Goal: Task Accomplishment & Management: Use online tool/utility

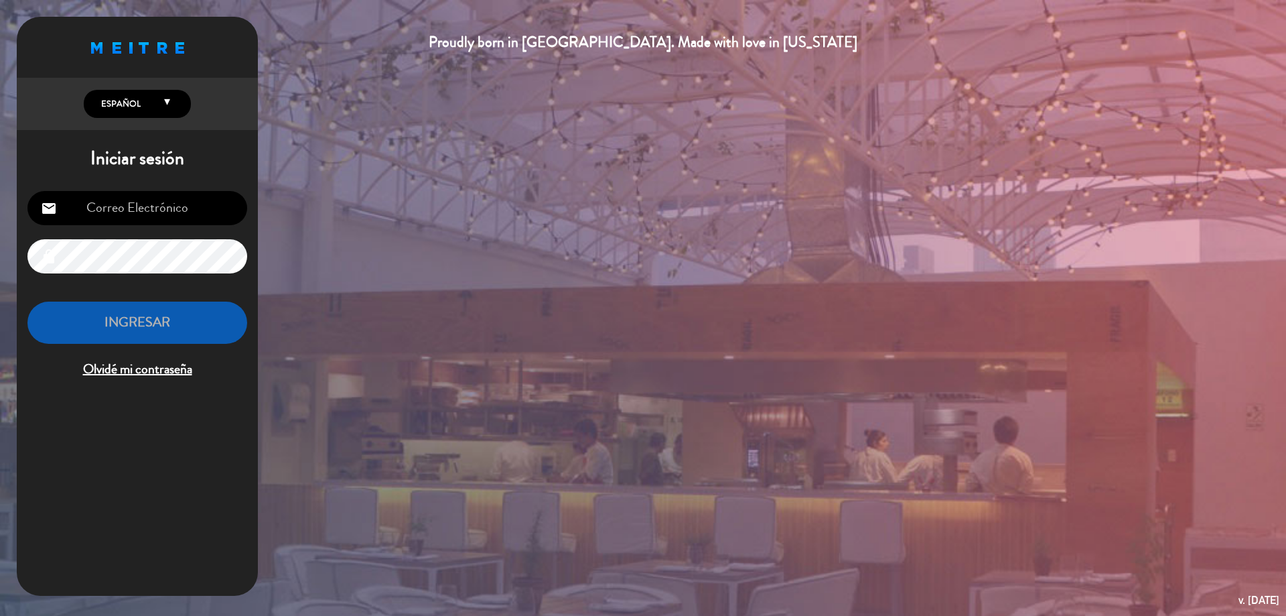
click at [201, 211] on input "email" at bounding box center [137, 208] width 220 height 34
paste input "[DOMAIN_NAME][EMAIL_ADDRESS][DOMAIN_NAME]"
type input "[DOMAIN_NAME][EMAIL_ADDRESS][DOMAIN_NAME]"
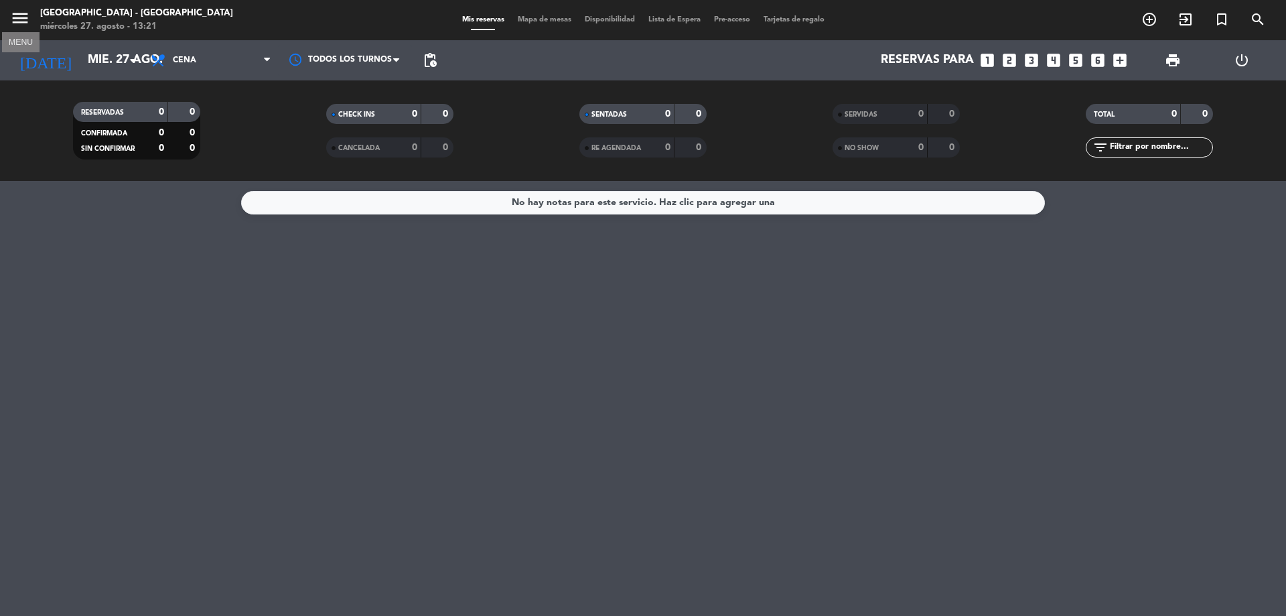
click at [23, 23] on icon "menu" at bounding box center [20, 18] width 20 height 20
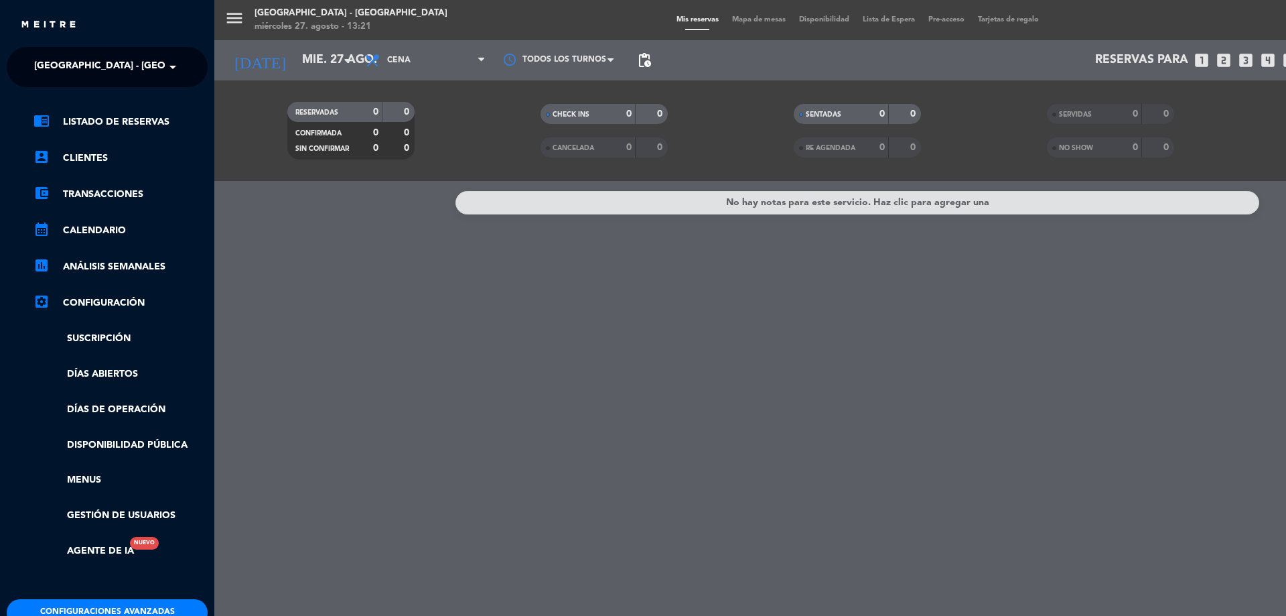
click at [129, 67] on span "[GEOGRAPHIC_DATA] - [GEOGRAPHIC_DATA]" at bounding box center [137, 67] width 206 height 28
click at [163, 118] on div "La Calle Bar - [GEOGRAPHIC_DATA][PERSON_NAME]" at bounding box center [107, 123] width 200 height 20
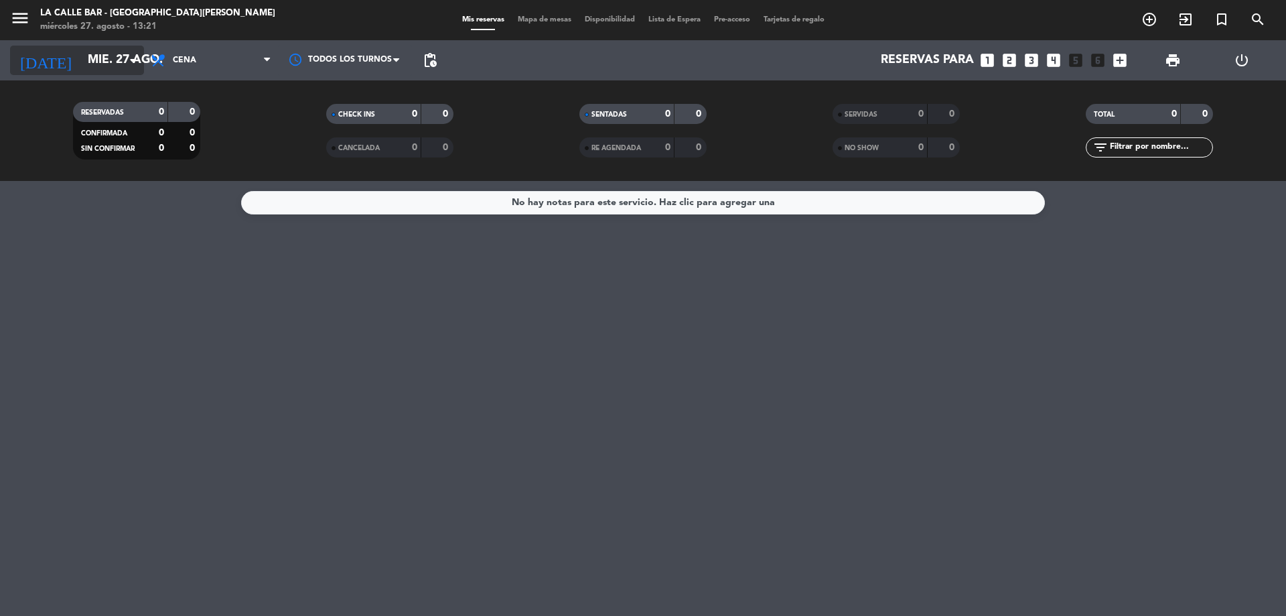
click at [102, 64] on input "mié. 27 ago." at bounding box center [158, 60] width 155 height 27
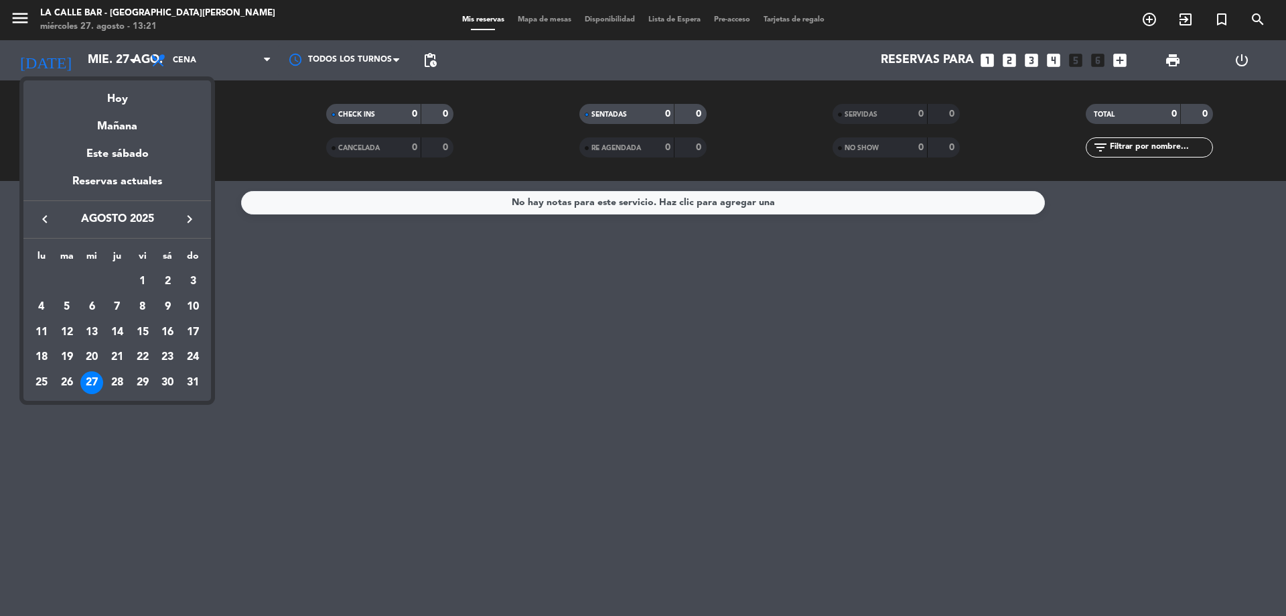
click at [115, 394] on td "28" at bounding box center [116, 382] width 25 height 25
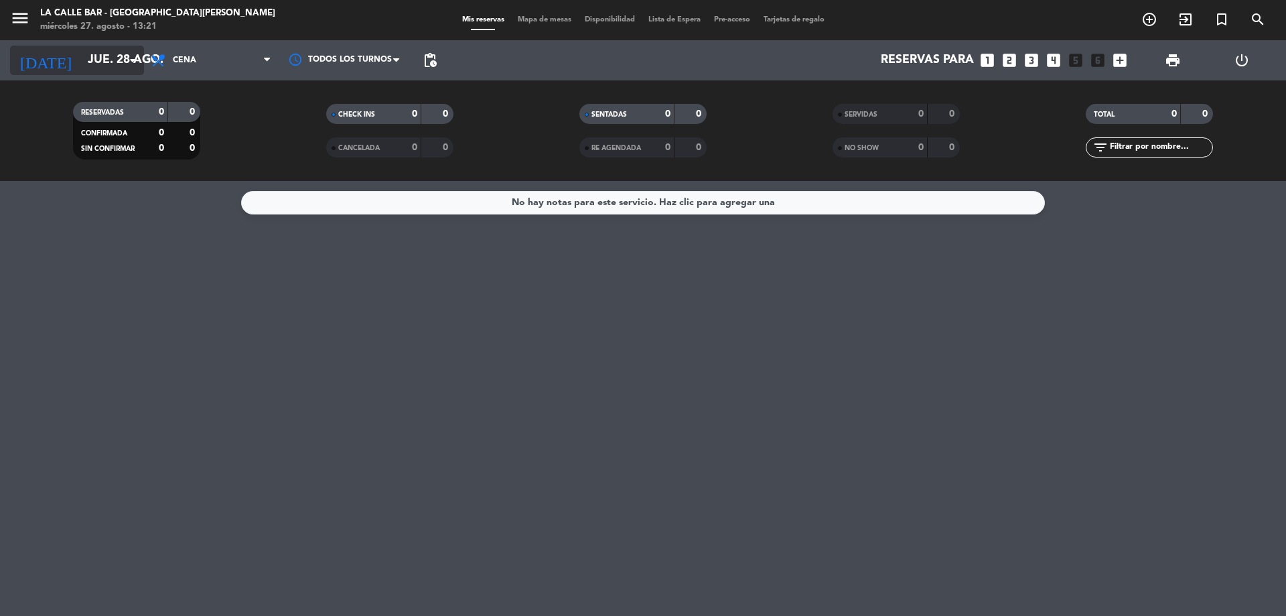
click at [81, 57] on input "jue. 28 ago." at bounding box center [158, 60] width 155 height 27
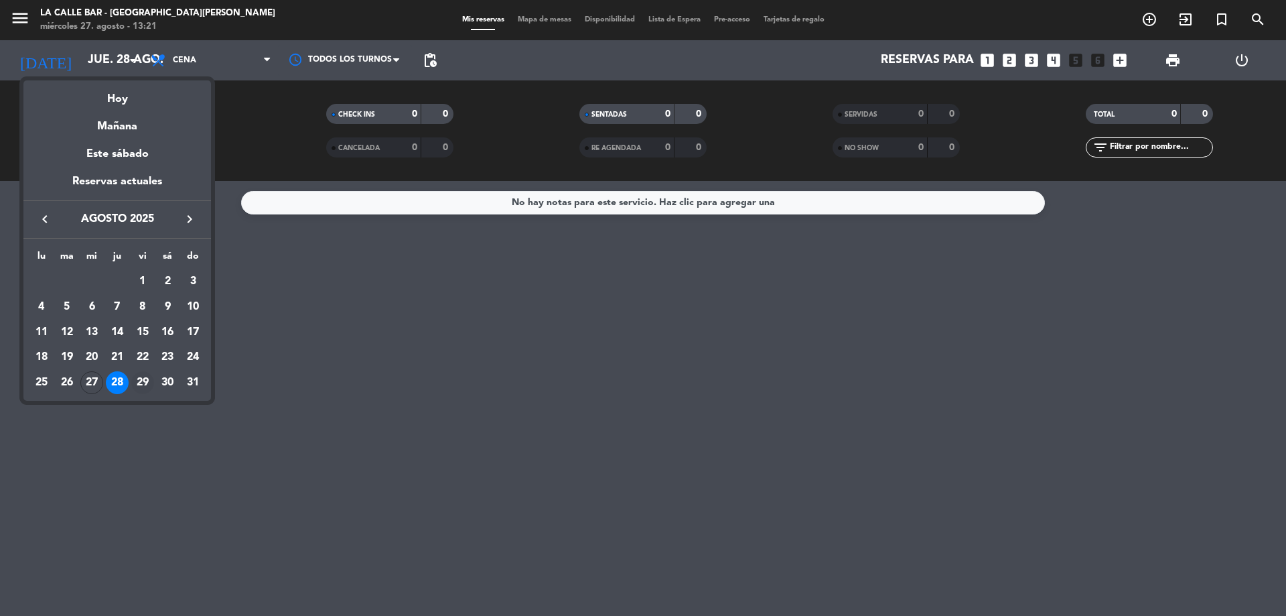
click at [145, 389] on div "29" at bounding box center [142, 382] width 23 height 23
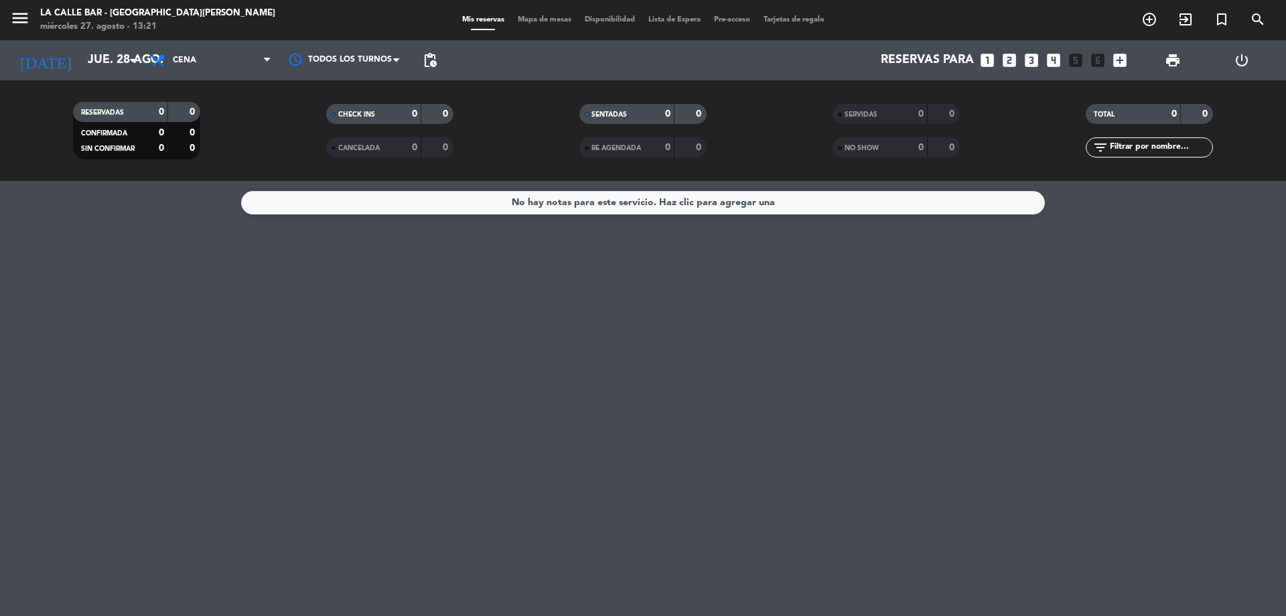
type input "vie. 29 ago."
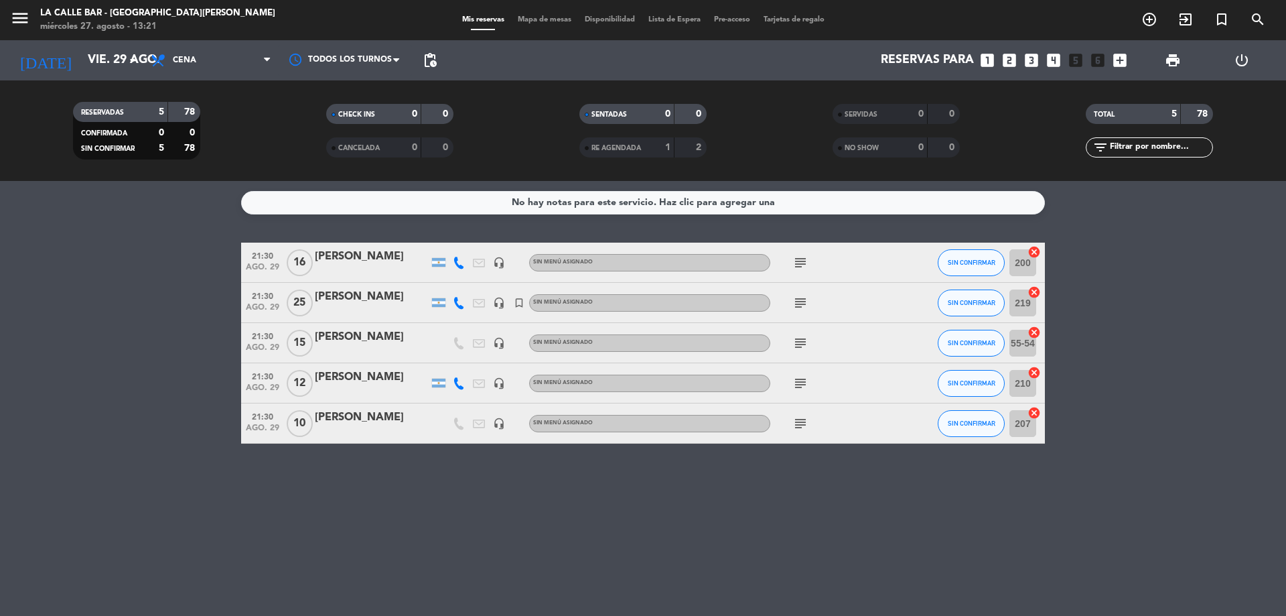
click at [533, 23] on span "Mapa de mesas" at bounding box center [544, 19] width 67 height 7
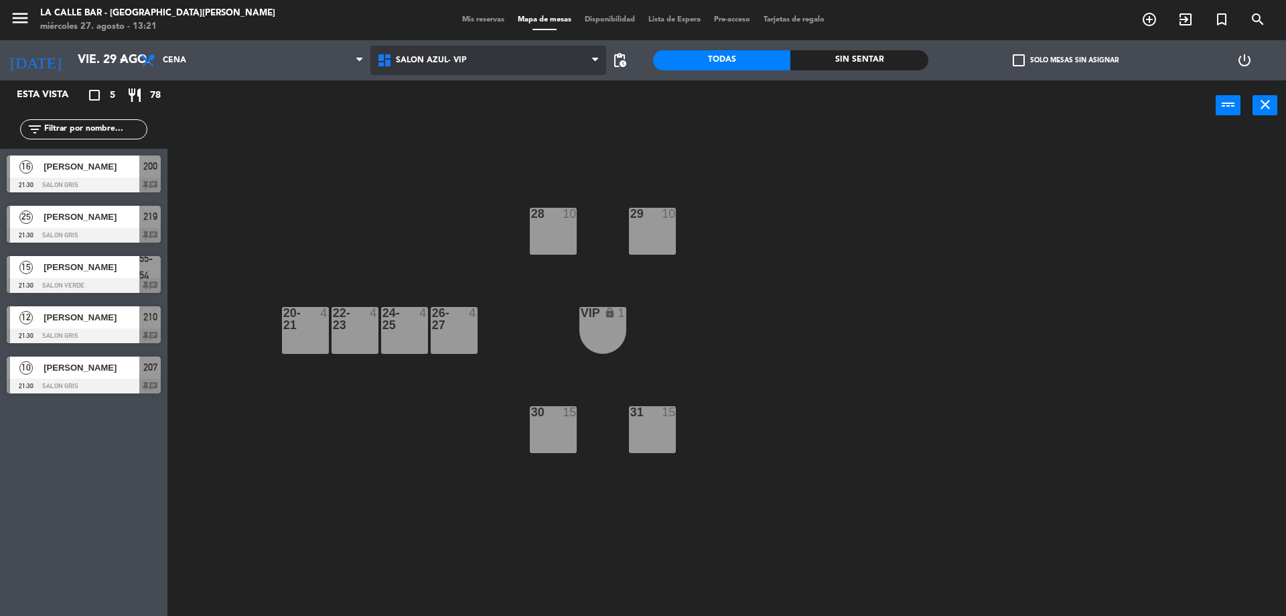
click at [447, 62] on span "SALON AZUL- VIP" at bounding box center [431, 60] width 71 height 9
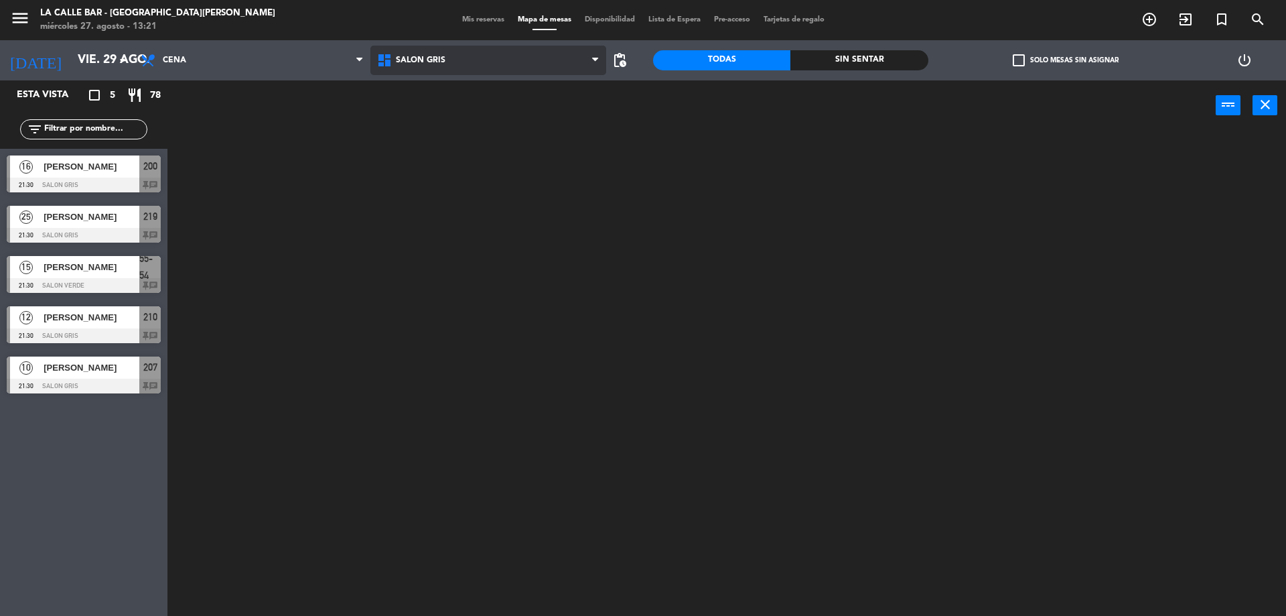
click at [442, 116] on ng-component "menu [GEOGRAPHIC_DATA] - [GEOGRAPHIC_DATA][PERSON_NAME] [DATE] 27. agosto - 13:…" at bounding box center [643, 309] width 1286 height 619
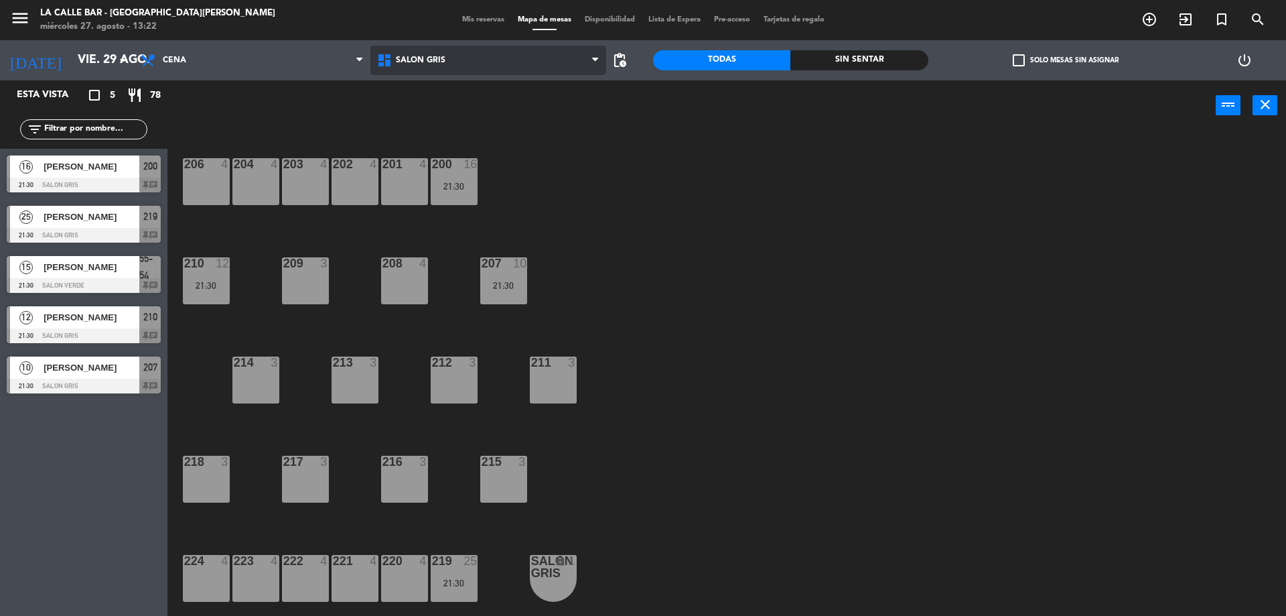
click at [453, 60] on span "SALON GRIS" at bounding box center [488, 60] width 236 height 29
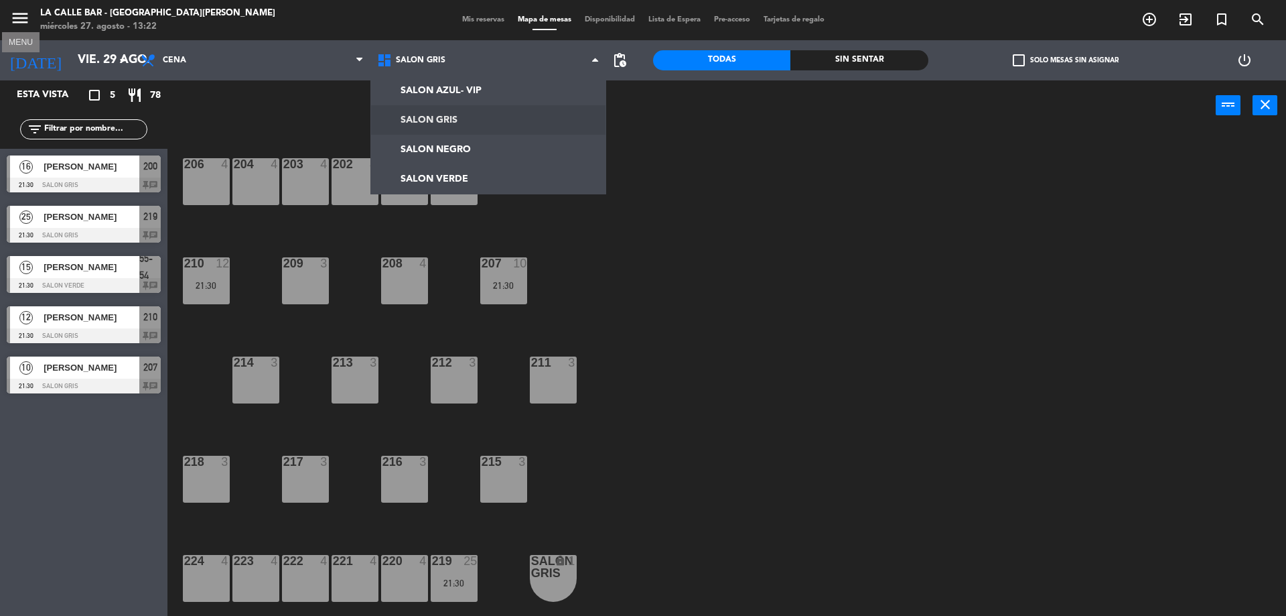
click at [25, 17] on icon "menu" at bounding box center [20, 18] width 20 height 20
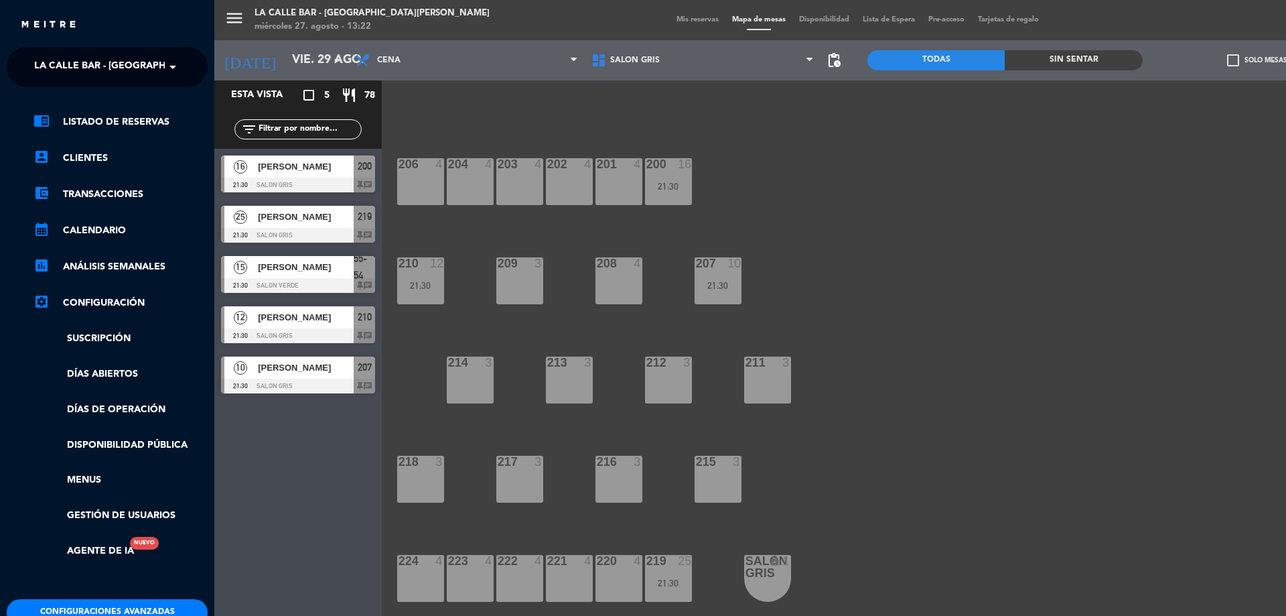
click at [456, 35] on div "menu [GEOGRAPHIC_DATA] - [GEOGRAPHIC_DATA][PERSON_NAME] [DATE] 27. agosto - 13:…" at bounding box center [857, 308] width 1286 height 616
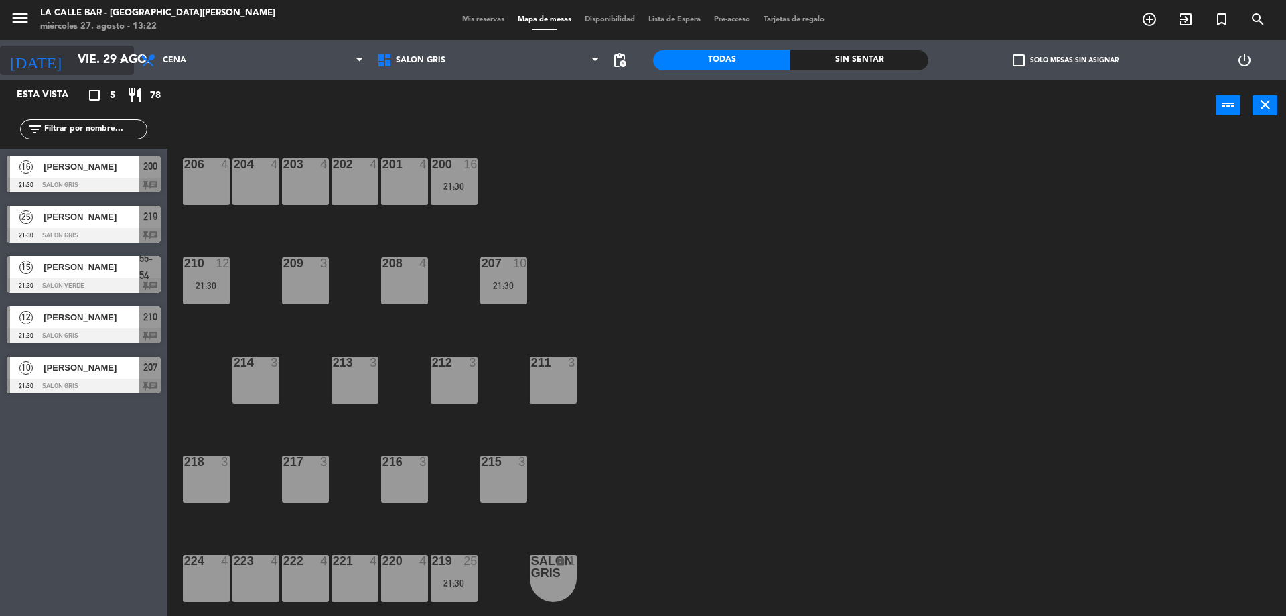
click at [71, 68] on input "vie. 29 ago." at bounding box center [148, 60] width 155 height 27
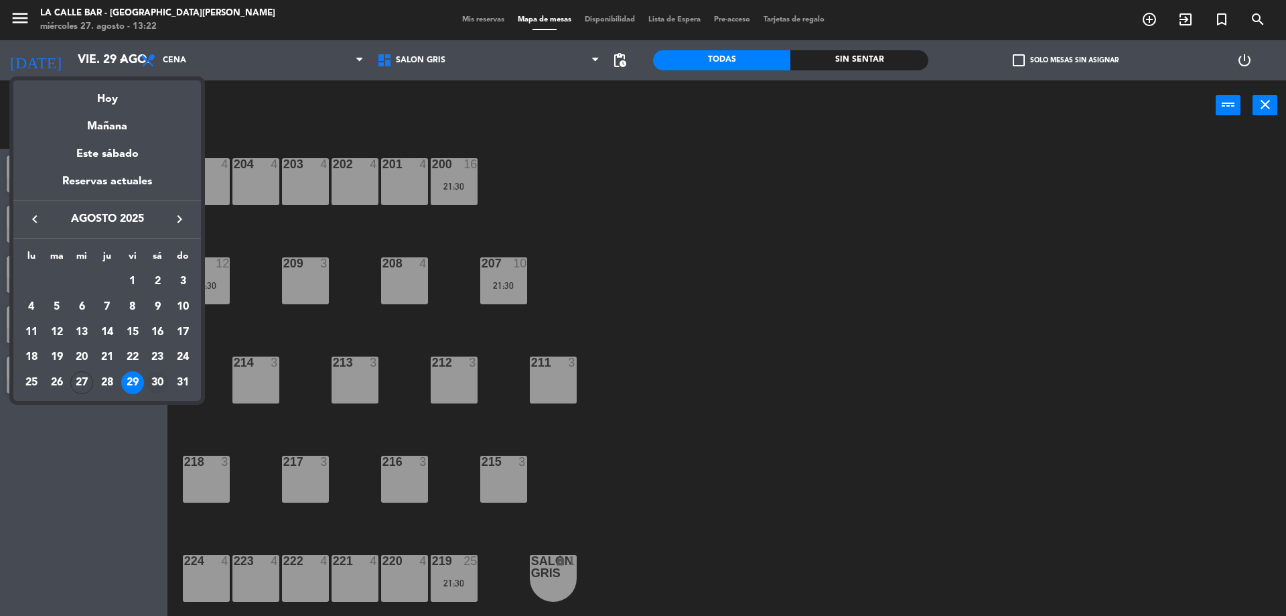
click at [158, 385] on div "30" at bounding box center [157, 382] width 23 height 23
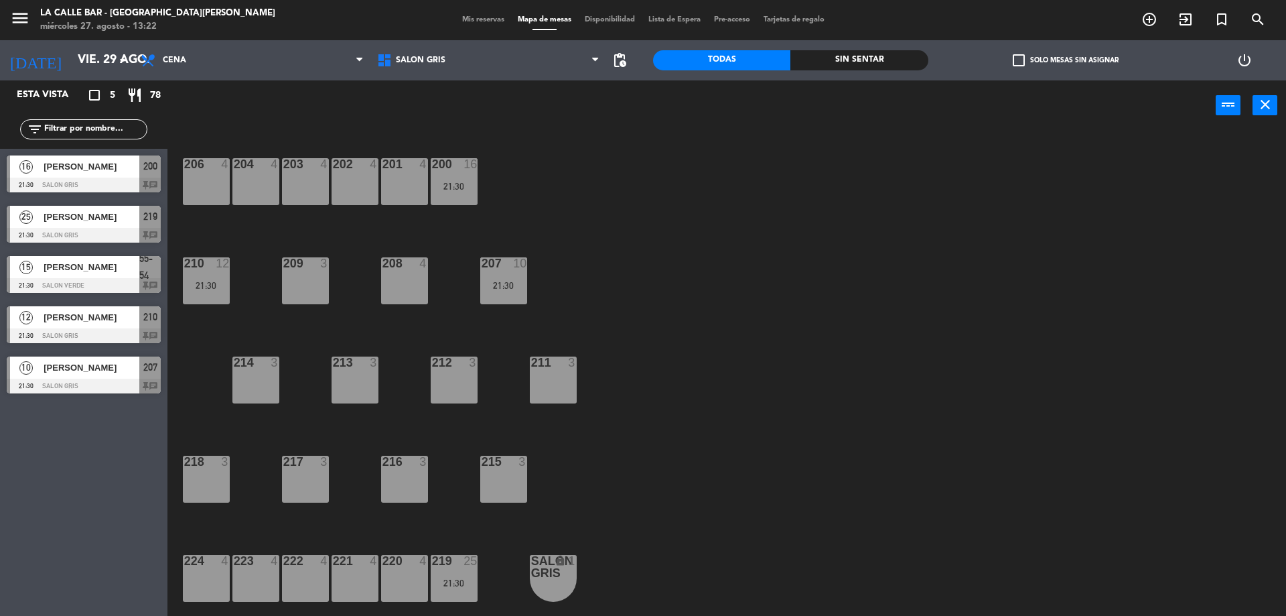
type input "sáb. 30 ago."
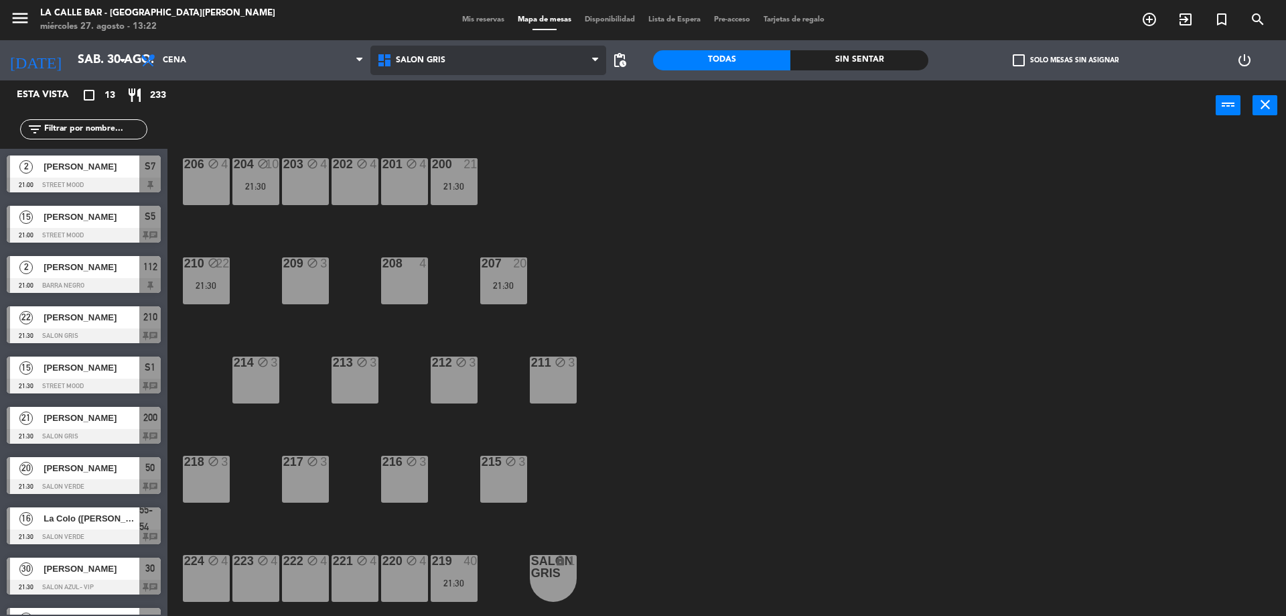
click at [394, 64] on icon at bounding box center [385, 60] width 19 height 16
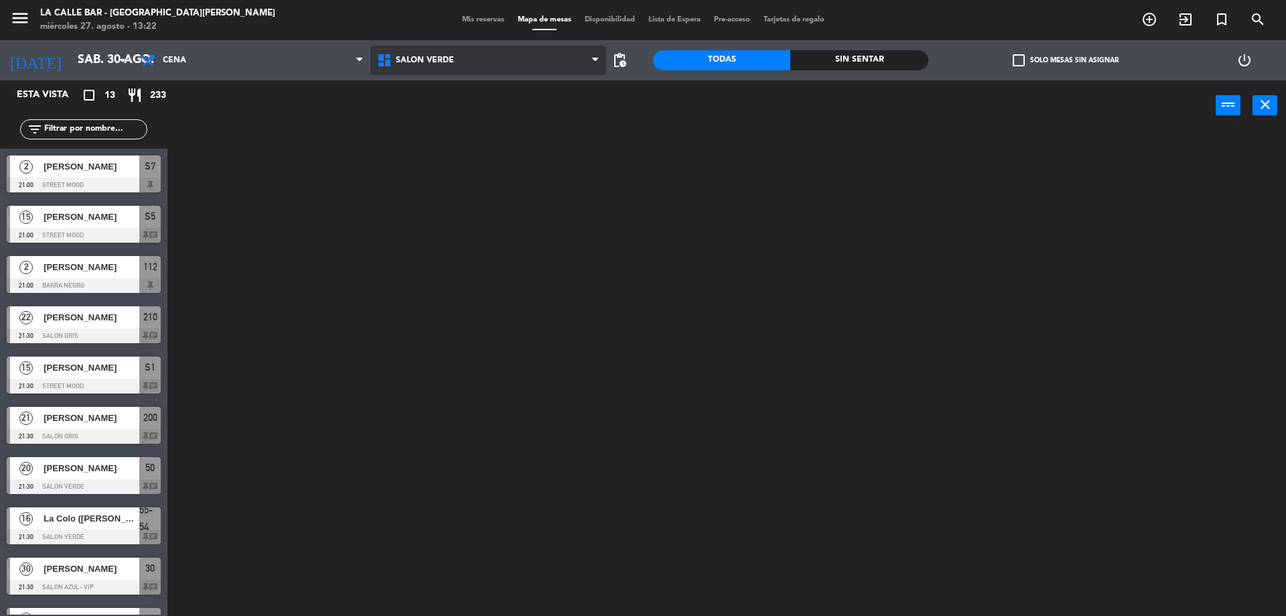
click at [422, 171] on ng-component "menu [GEOGRAPHIC_DATA] - [GEOGRAPHIC_DATA][PERSON_NAME] [DATE] 27. agosto - 13:…" at bounding box center [643, 309] width 1286 height 619
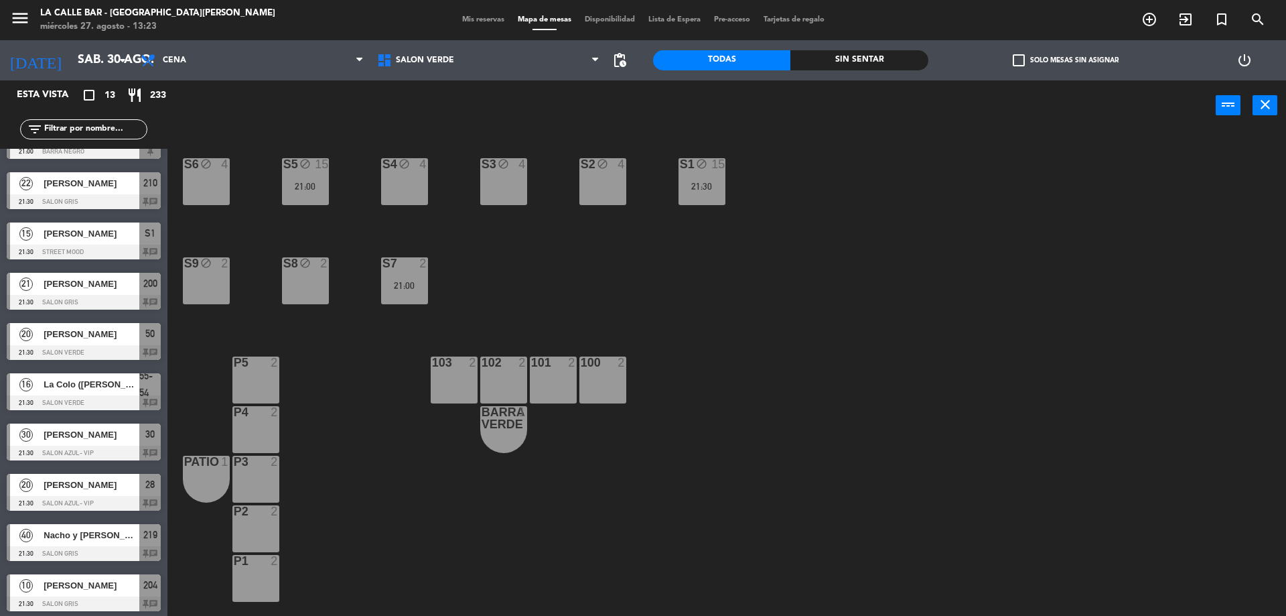
scroll to position [188, 0]
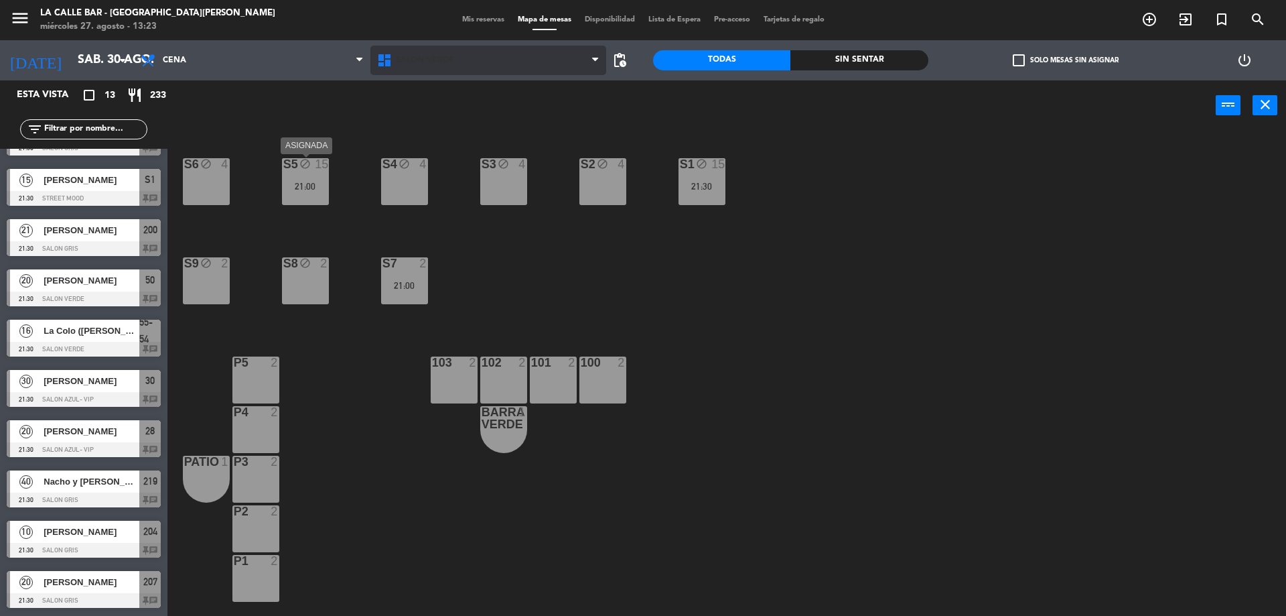
drag, startPoint x: 309, startPoint y: 193, endPoint x: 456, endPoint y: 62, distance: 196.4
click at [456, 62] on span "SALON VERDE" at bounding box center [488, 60] width 236 height 29
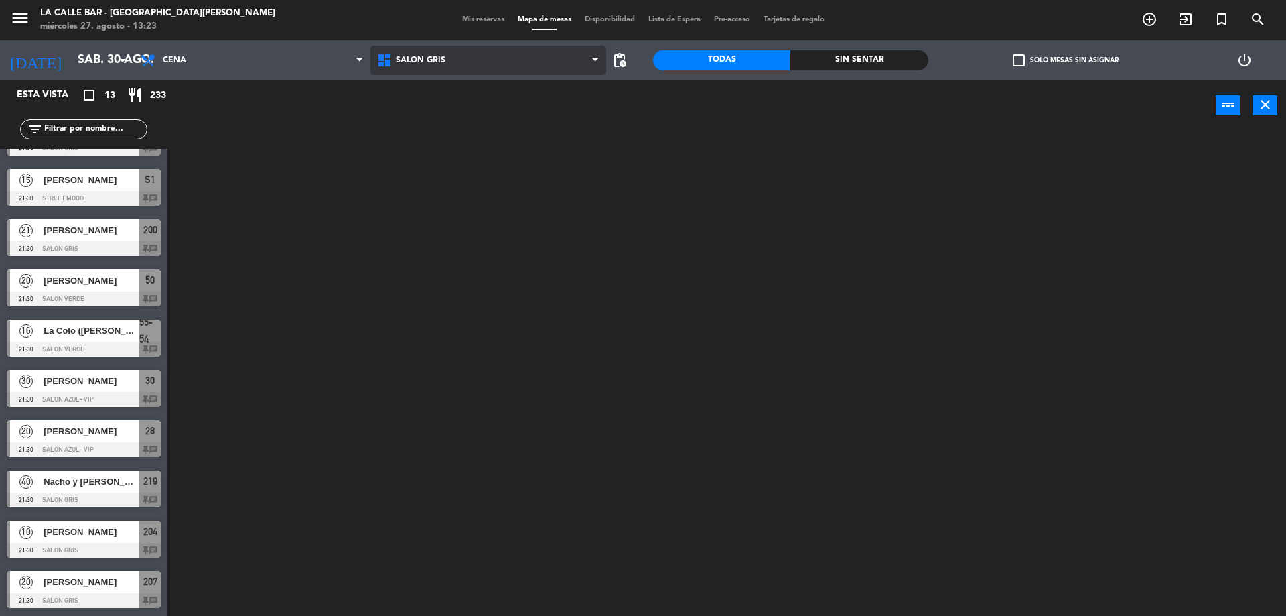
click at [450, 127] on ng-component "menu [GEOGRAPHIC_DATA] - [GEOGRAPHIC_DATA][PERSON_NAME] [DATE] 27. agosto - 13:…" at bounding box center [643, 309] width 1286 height 619
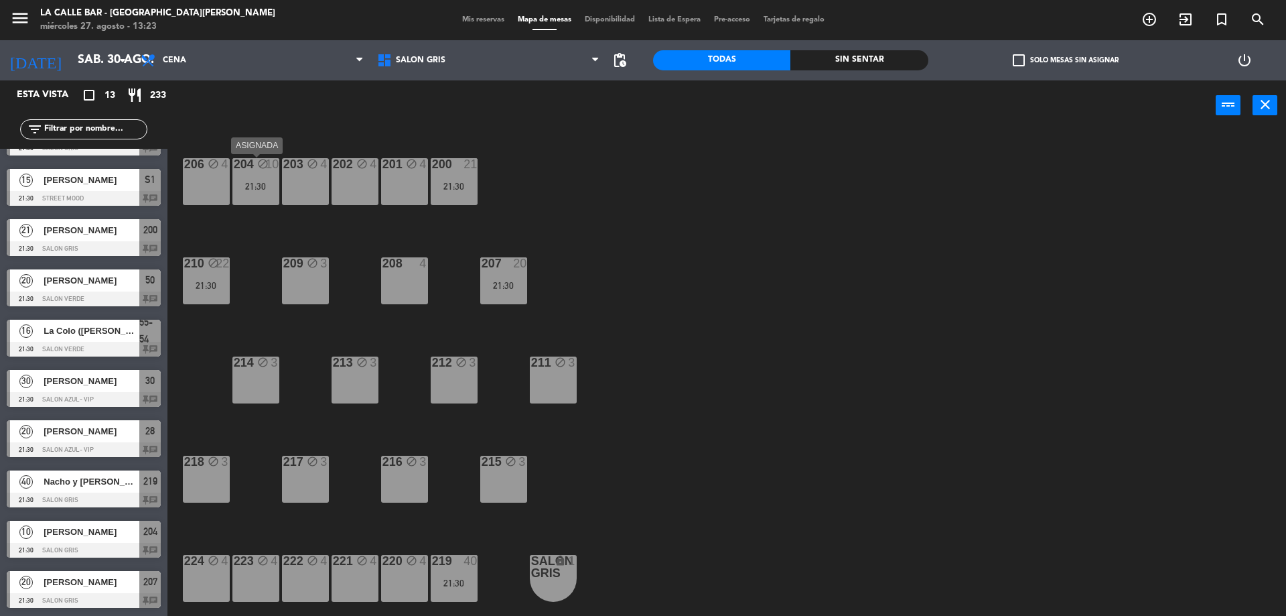
click at [243, 192] on div "204 block 10 21:30" at bounding box center [255, 181] width 47 height 47
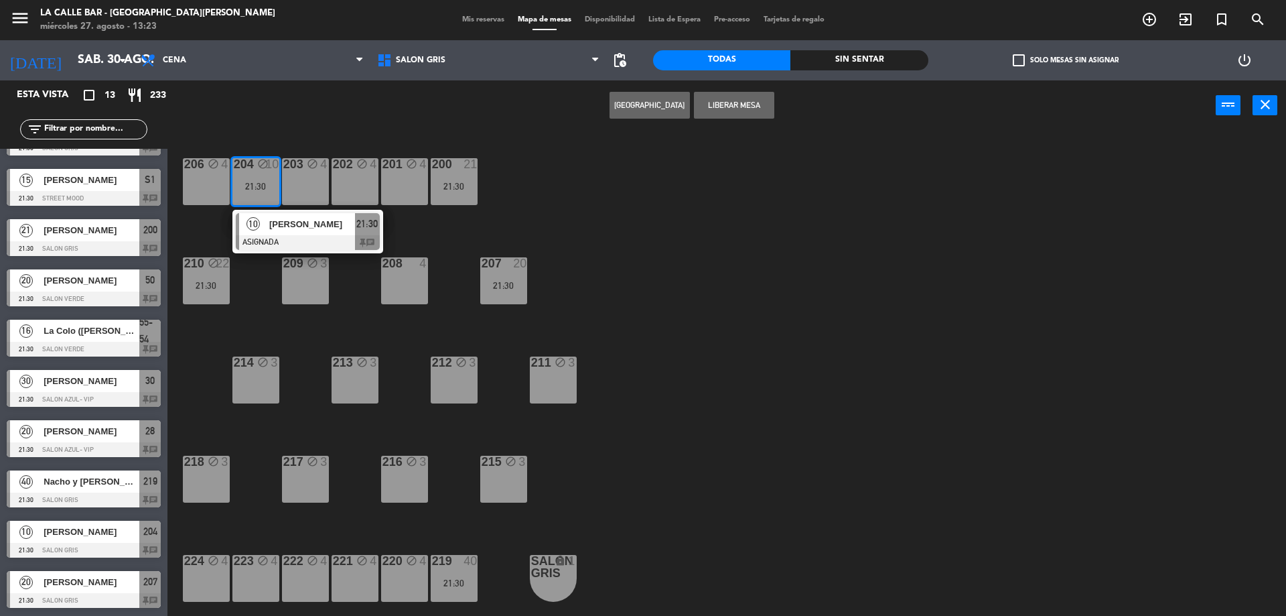
click at [631, 228] on div "206 block 4 204 block 10 21:30 10 [PERSON_NAME] ASIGNADA 21:30 chat 203 block 4…" at bounding box center [733, 376] width 1106 height 485
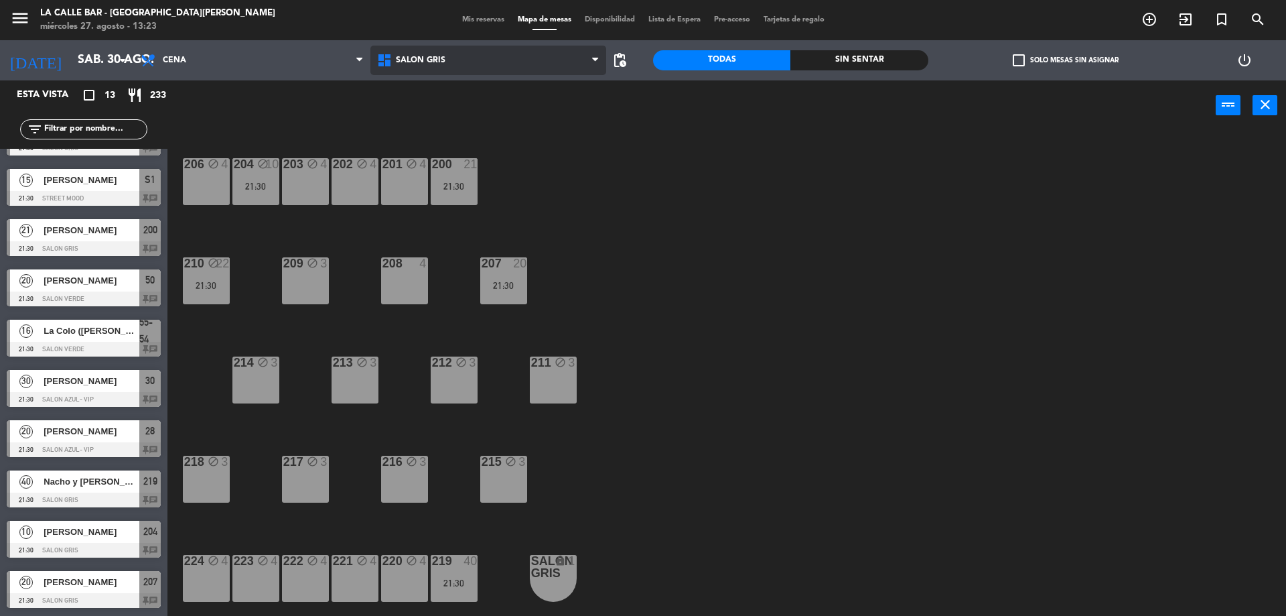
click at [459, 74] on span "SALON GRIS" at bounding box center [488, 60] width 236 height 29
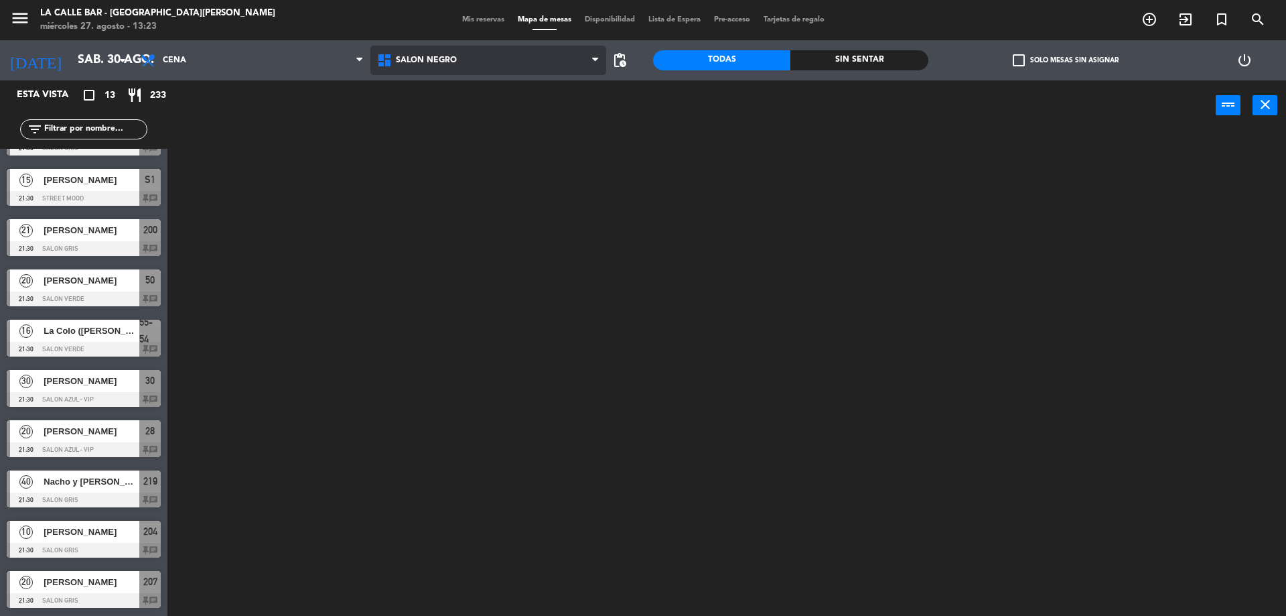
click at [480, 157] on ng-component "menu [GEOGRAPHIC_DATA] - [GEOGRAPHIC_DATA][PERSON_NAME] [DATE] 27. agosto - 13:…" at bounding box center [643, 309] width 1286 height 619
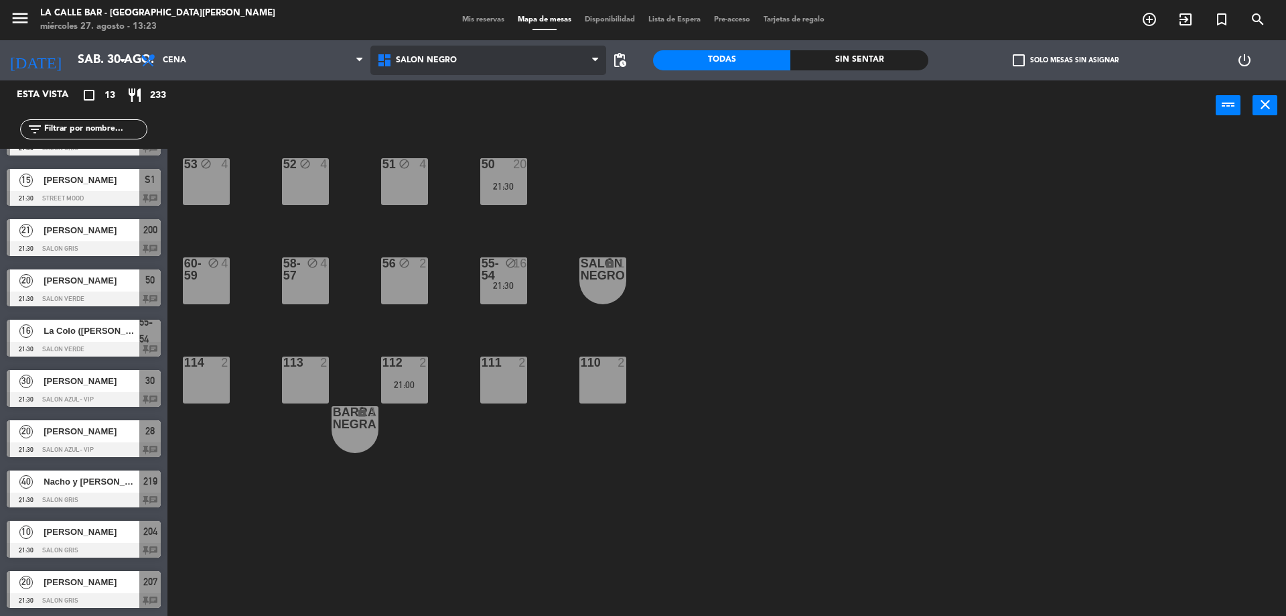
click at [476, 70] on span "SALON NEGRO" at bounding box center [488, 60] width 236 height 29
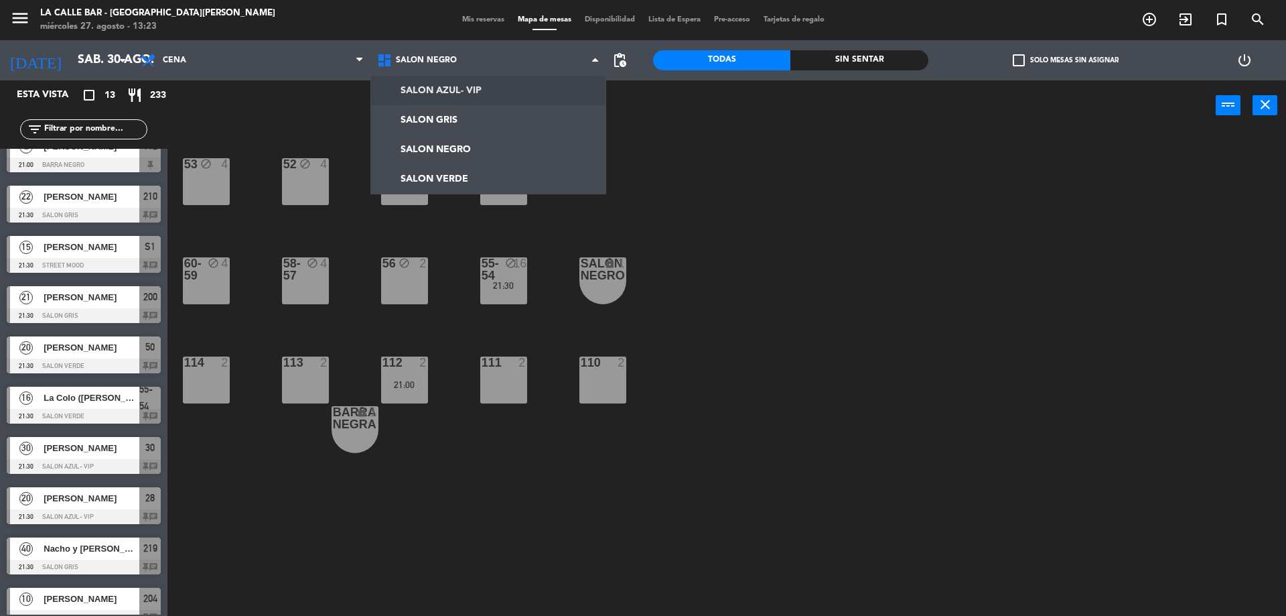
scroll to position [54, 0]
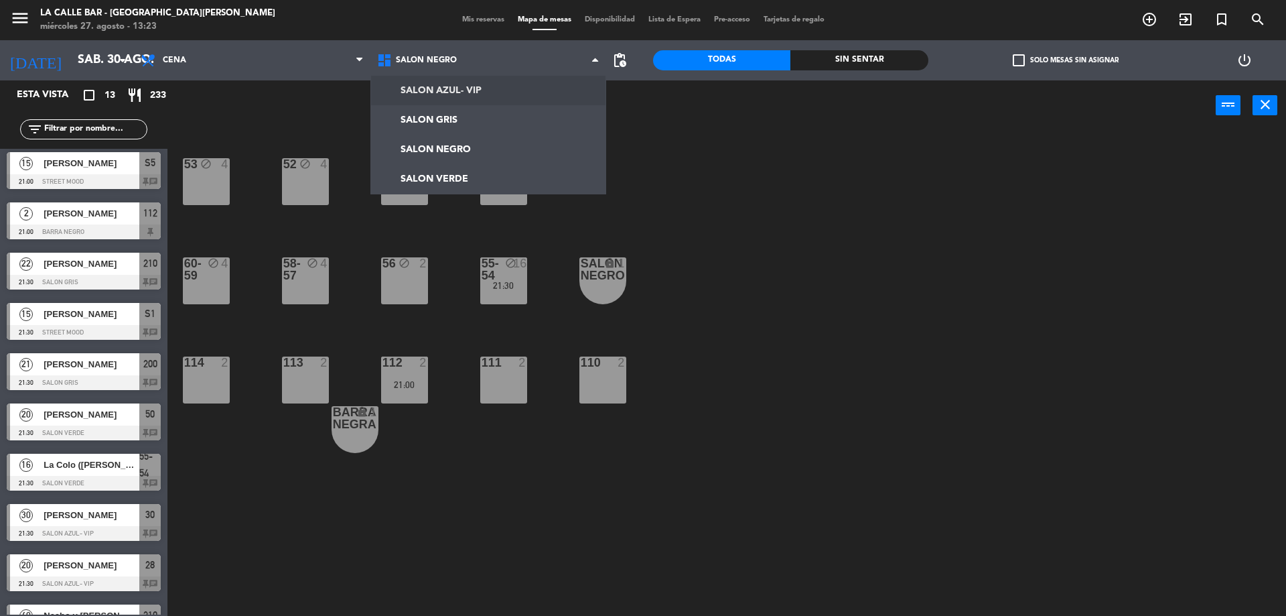
click at [318, 131] on main "53 block 4 52 block 4 51 block 4 50 20 21:30 60-59 block 4 58-57 block 4 56 blo…" at bounding box center [726, 370] width 1119 height 498
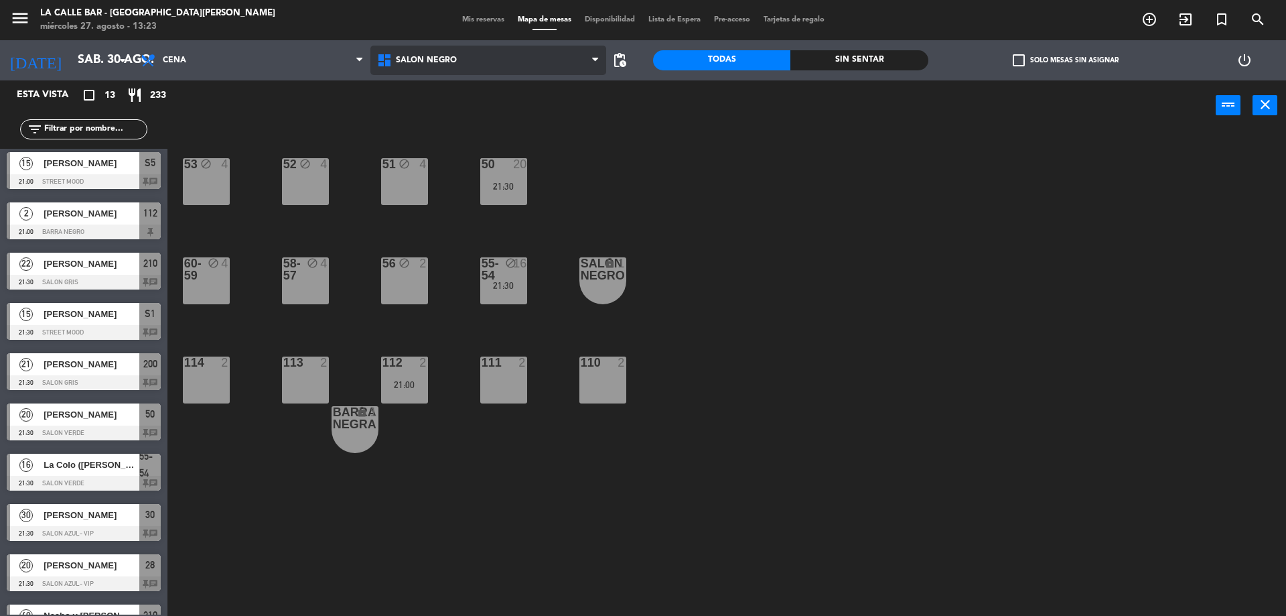
click at [508, 73] on span "SALON NEGRO" at bounding box center [488, 60] width 236 height 29
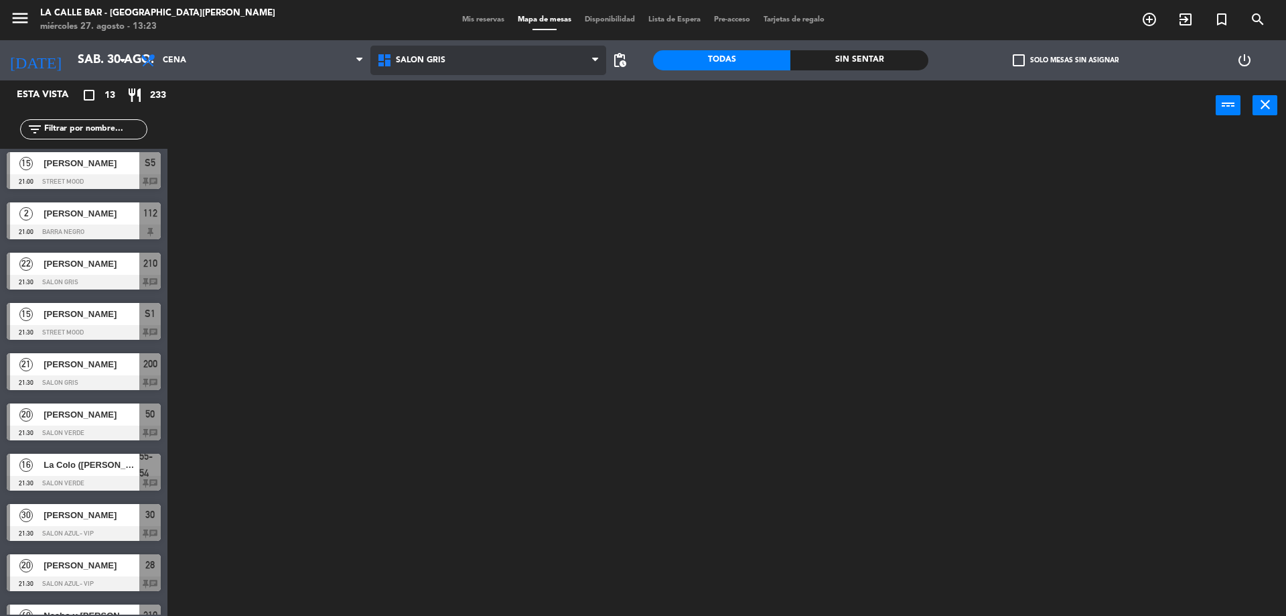
click at [473, 106] on ng-component "menu [GEOGRAPHIC_DATA] - [GEOGRAPHIC_DATA][PERSON_NAME] [DATE] 27. agosto - 13:…" at bounding box center [643, 309] width 1286 height 619
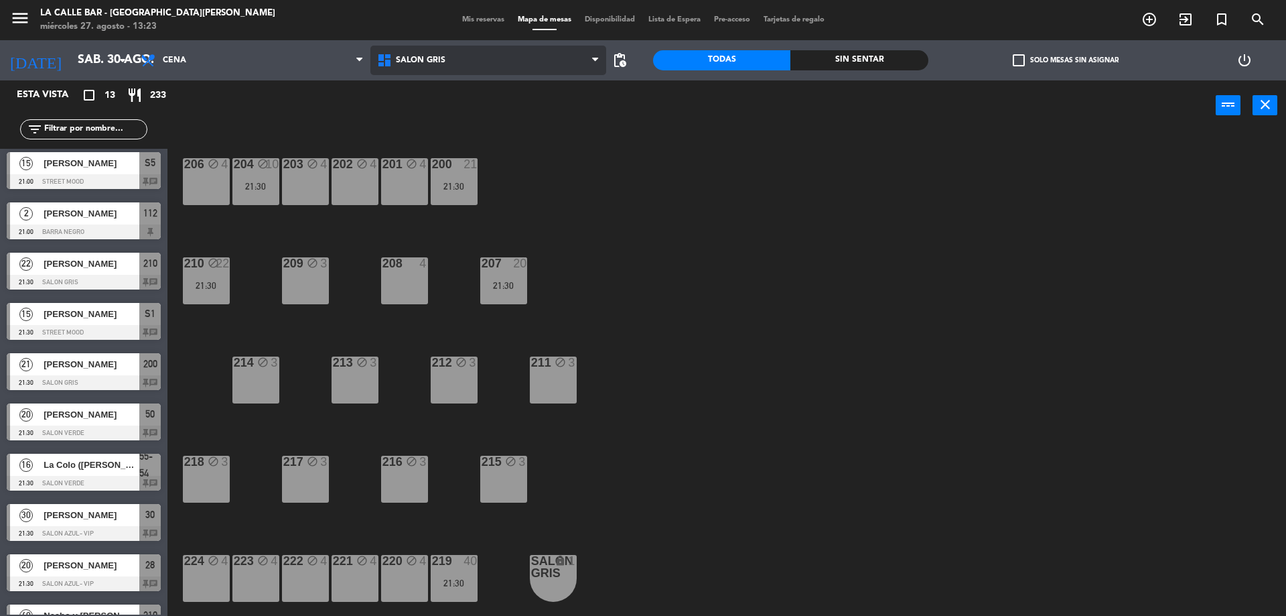
click at [462, 64] on span "SALON GRIS" at bounding box center [488, 60] width 236 height 29
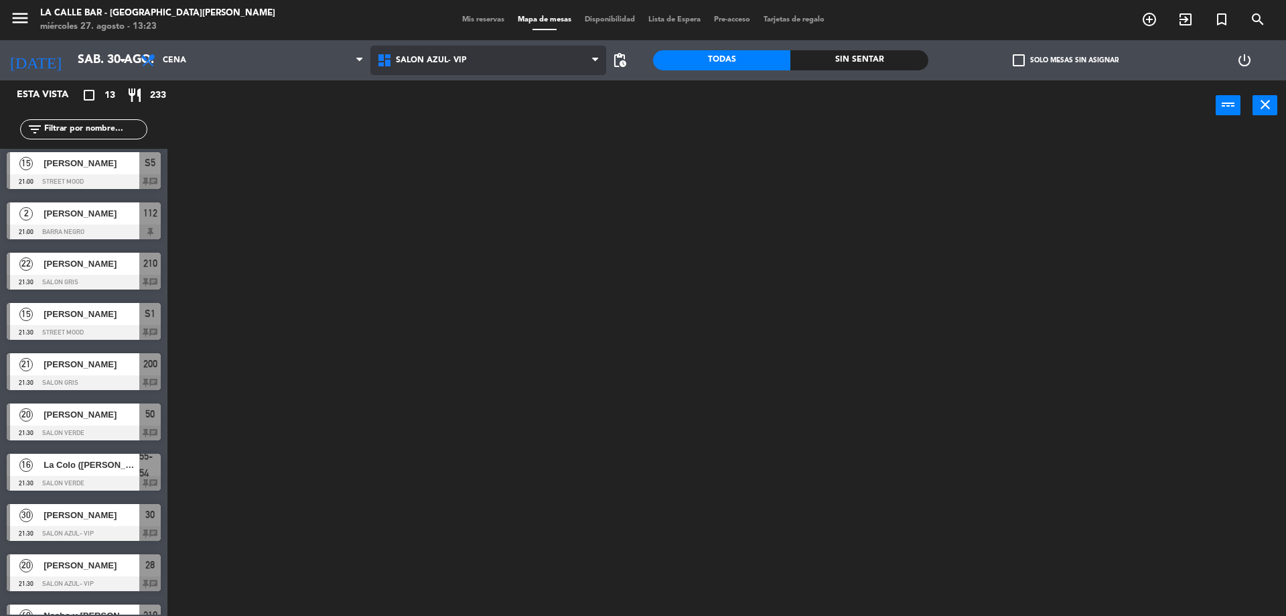
click at [459, 88] on ng-component "menu [GEOGRAPHIC_DATA] - [GEOGRAPHIC_DATA][PERSON_NAME] [DATE] 27. agosto - 13:…" at bounding box center [643, 309] width 1286 height 619
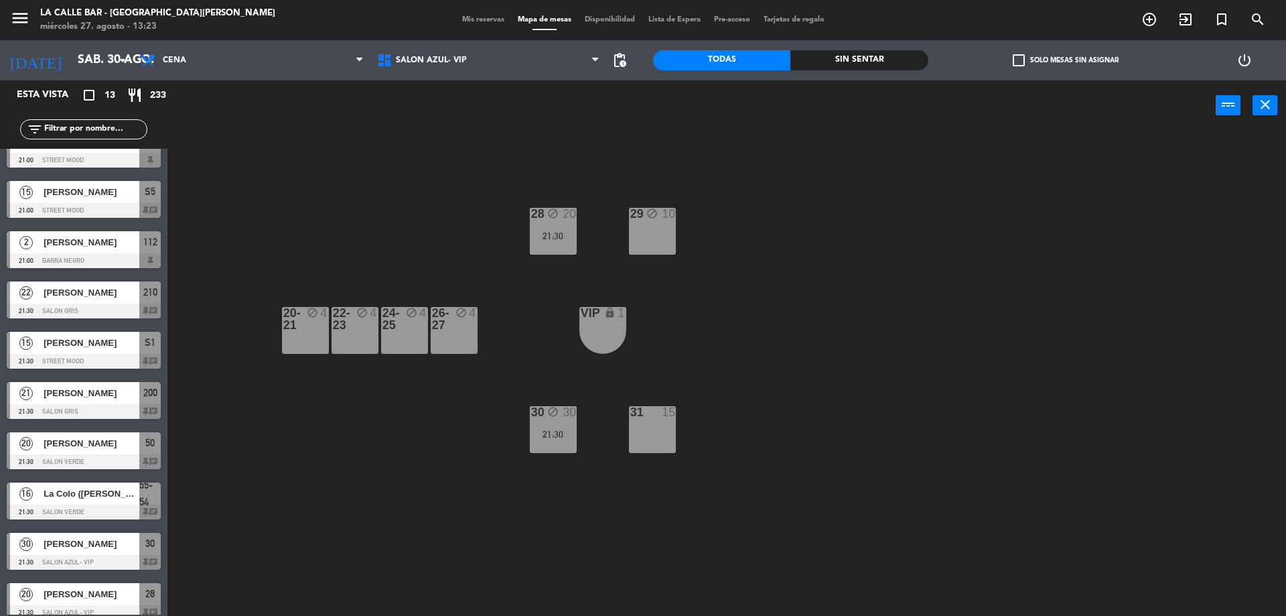
scroll to position [0, 0]
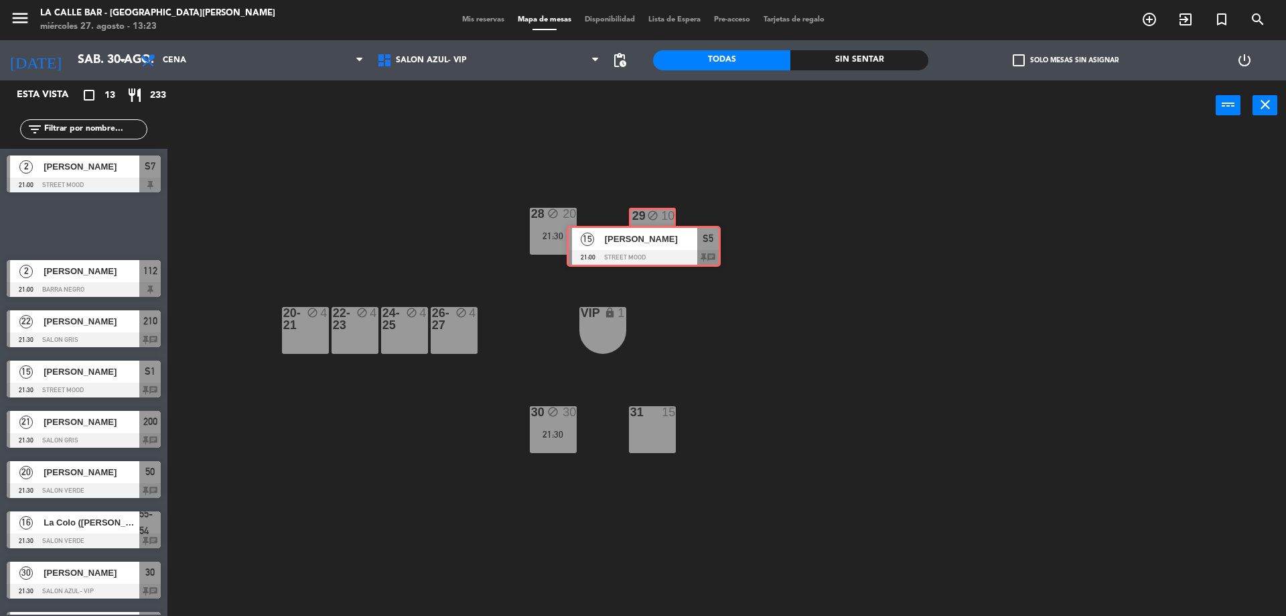
drag, startPoint x: 99, startPoint y: 214, endPoint x: 656, endPoint y: 233, distance: 557.6
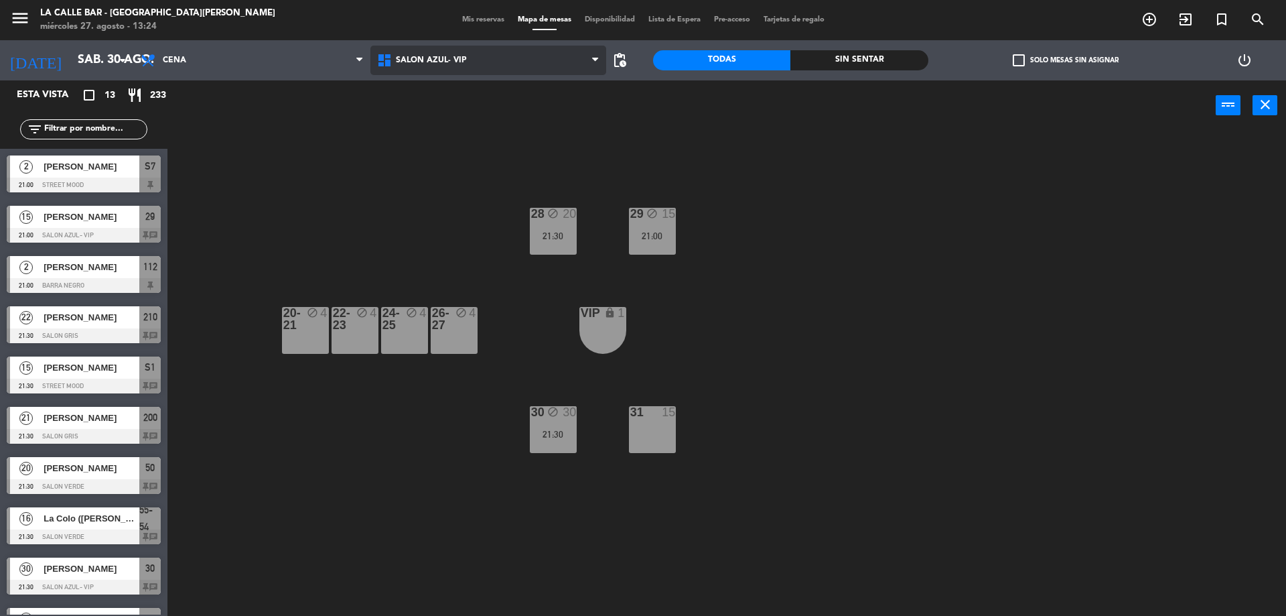
click at [476, 51] on span "SALON AZUL- VIP" at bounding box center [488, 60] width 236 height 29
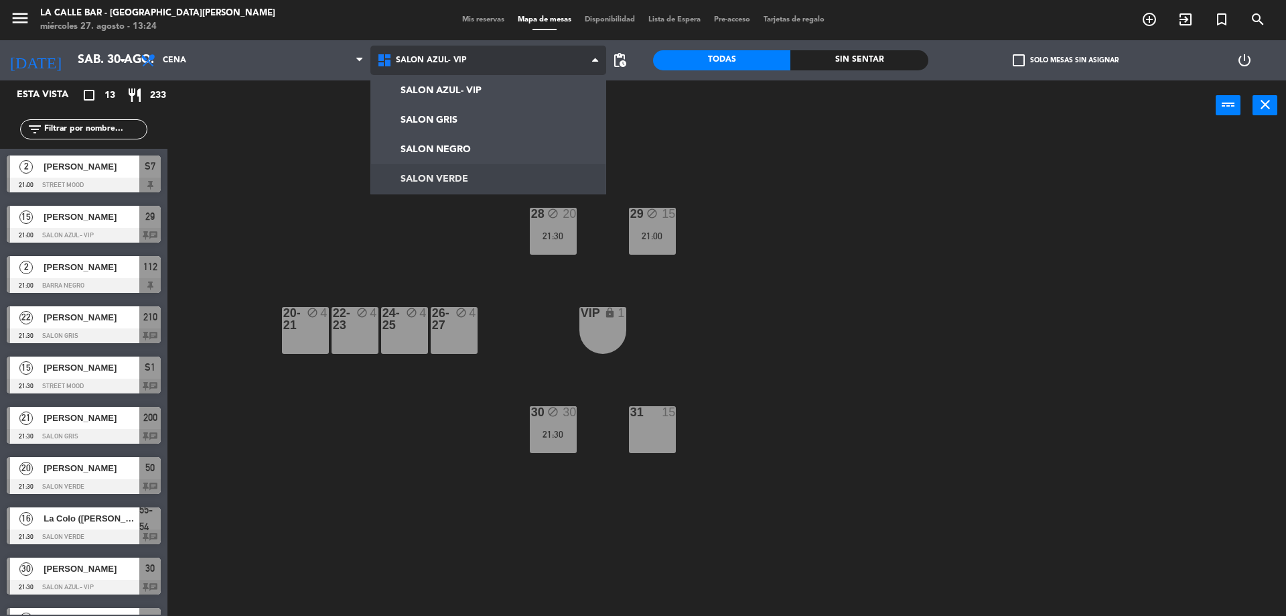
click at [471, 175] on ng-component "menu [GEOGRAPHIC_DATA] - [GEOGRAPHIC_DATA][PERSON_NAME] [DATE] 27. agosto - 13:…" at bounding box center [643, 309] width 1286 height 619
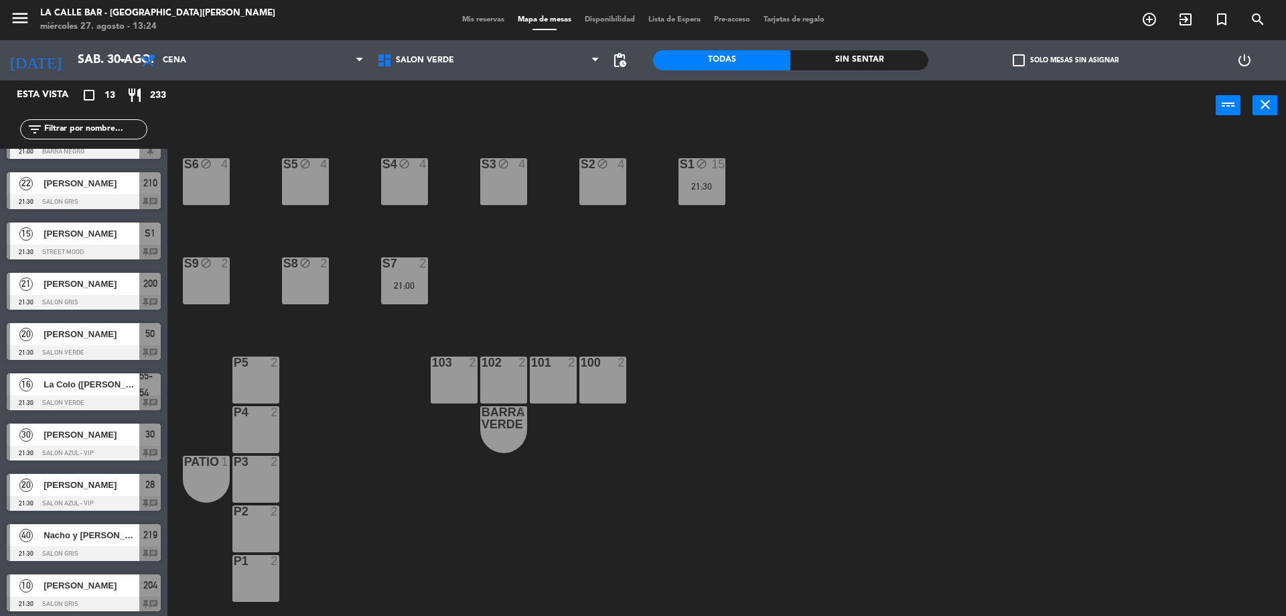
scroll to position [188, 0]
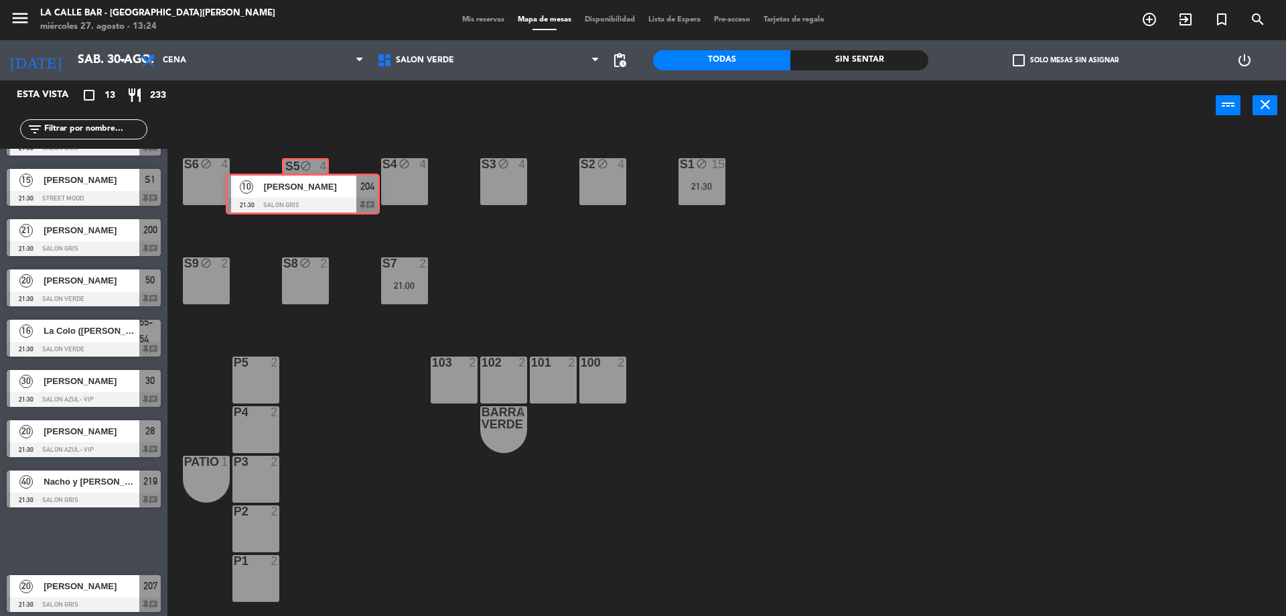
drag, startPoint x: 102, startPoint y: 530, endPoint x: 315, endPoint y: 184, distance: 406.3
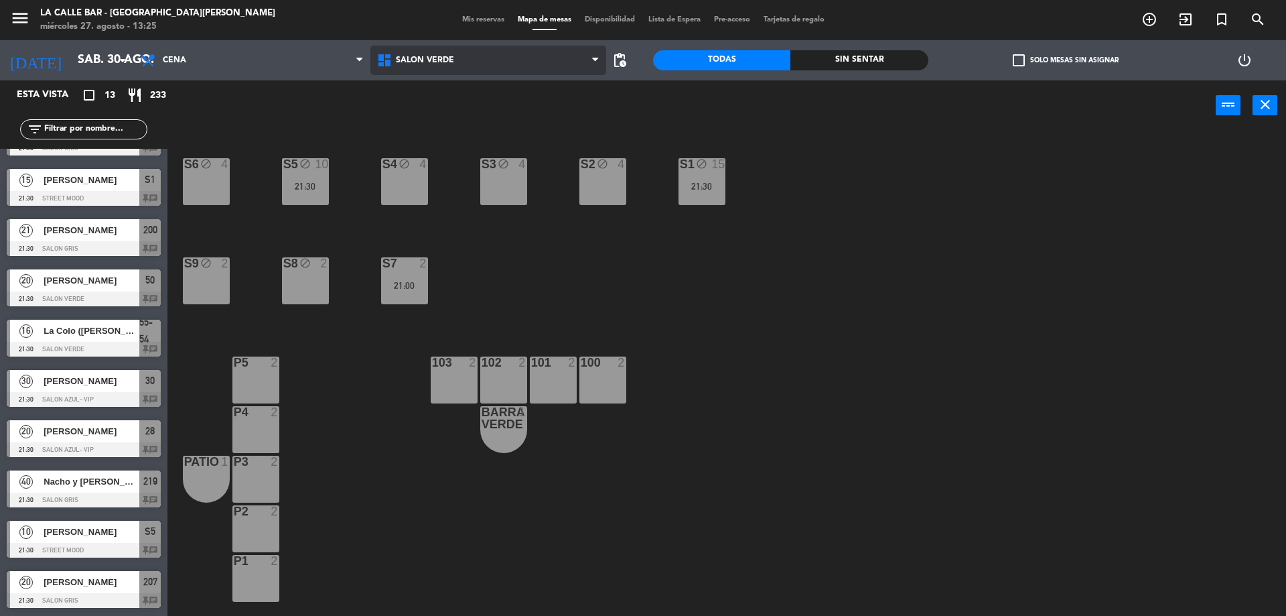
click at [450, 67] on span "SALON VERDE" at bounding box center [488, 60] width 236 height 29
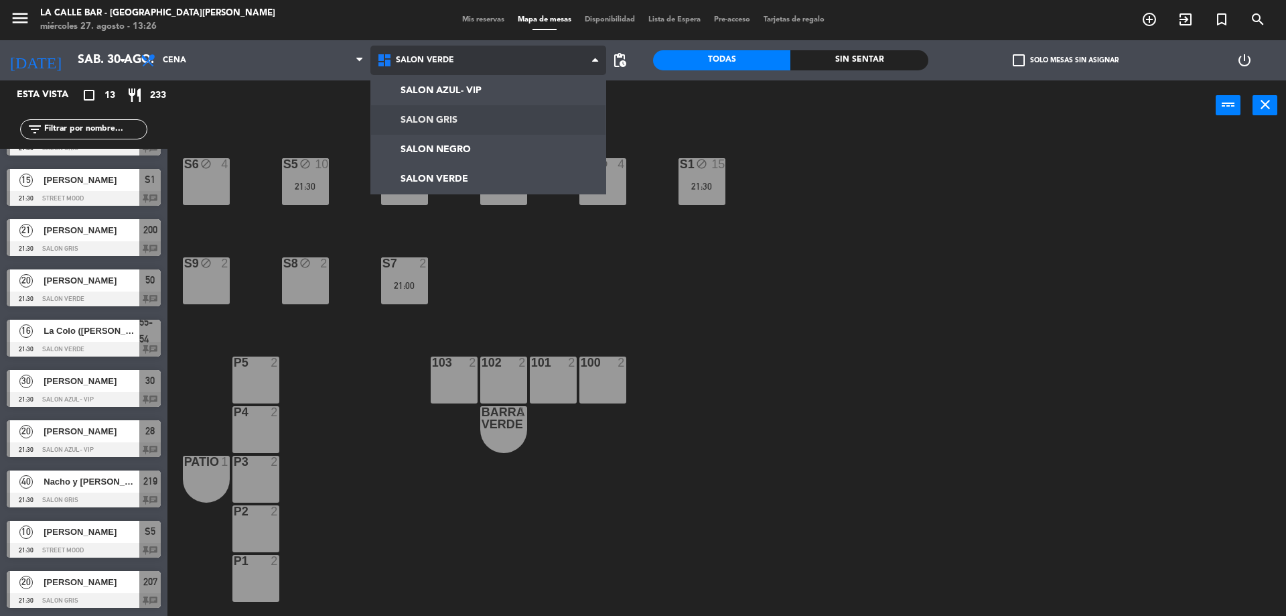
click at [473, 126] on ng-component "menu [GEOGRAPHIC_DATA] - [GEOGRAPHIC_DATA][PERSON_NAME] [DATE] 27. agosto - 13:…" at bounding box center [643, 309] width 1286 height 619
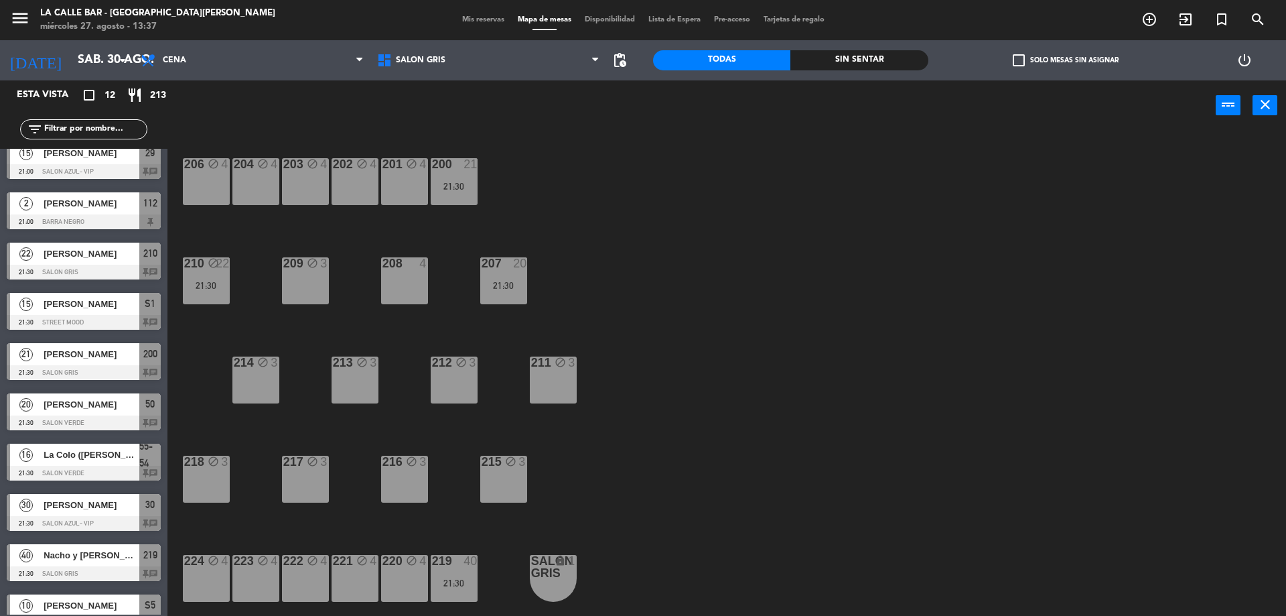
scroll to position [0, 0]
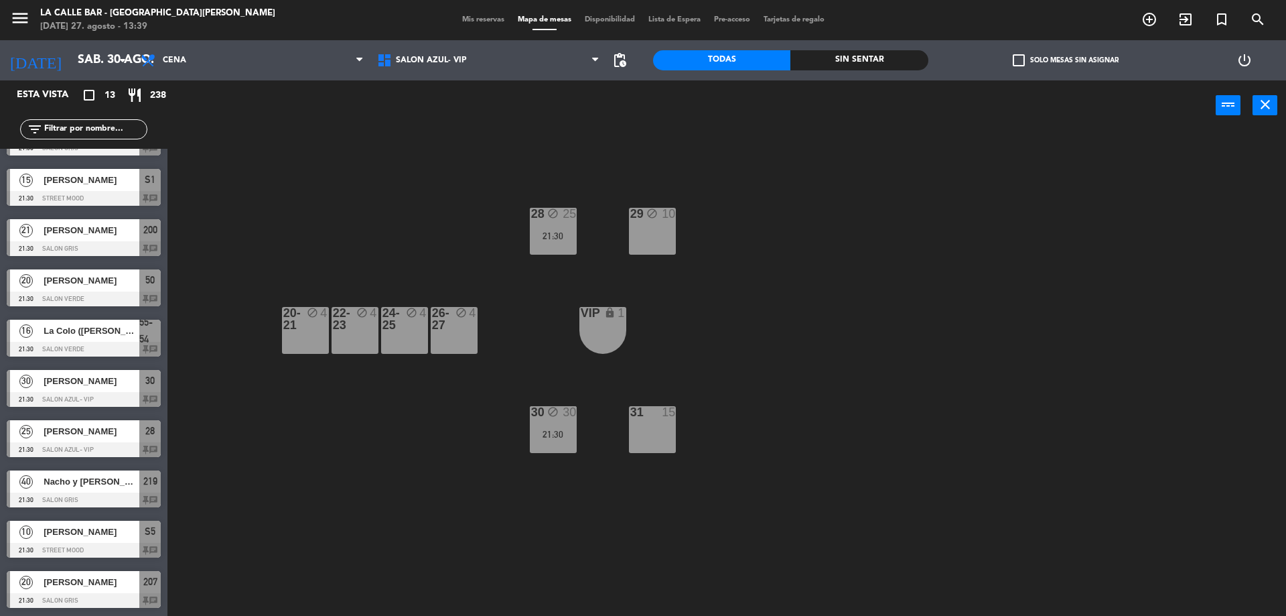
scroll to position [121, 0]
